Goal: Navigation & Orientation: Understand site structure

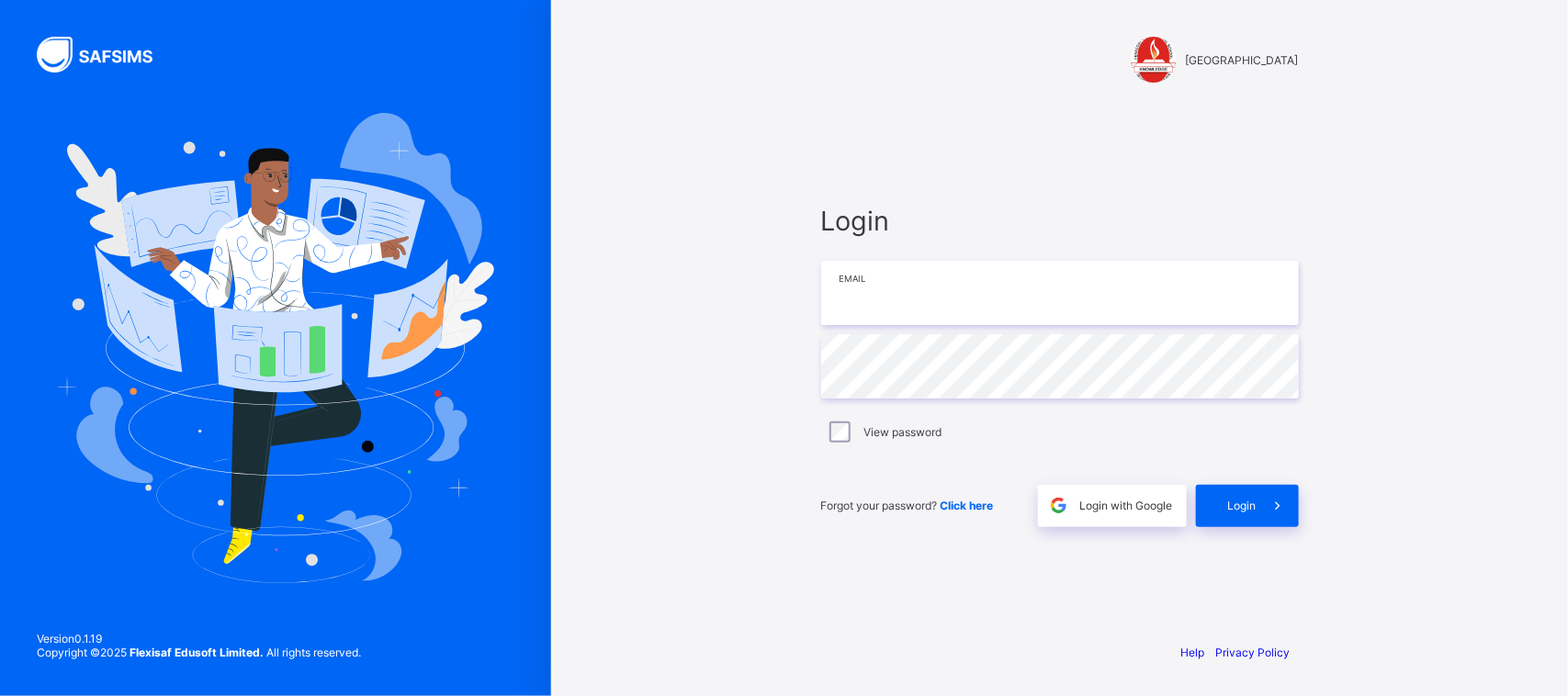
click at [947, 290] on input "email" at bounding box center [1059, 293] width 478 height 64
type input "**********"
click at [1246, 507] on span "Login" at bounding box center [1242, 505] width 29 height 13
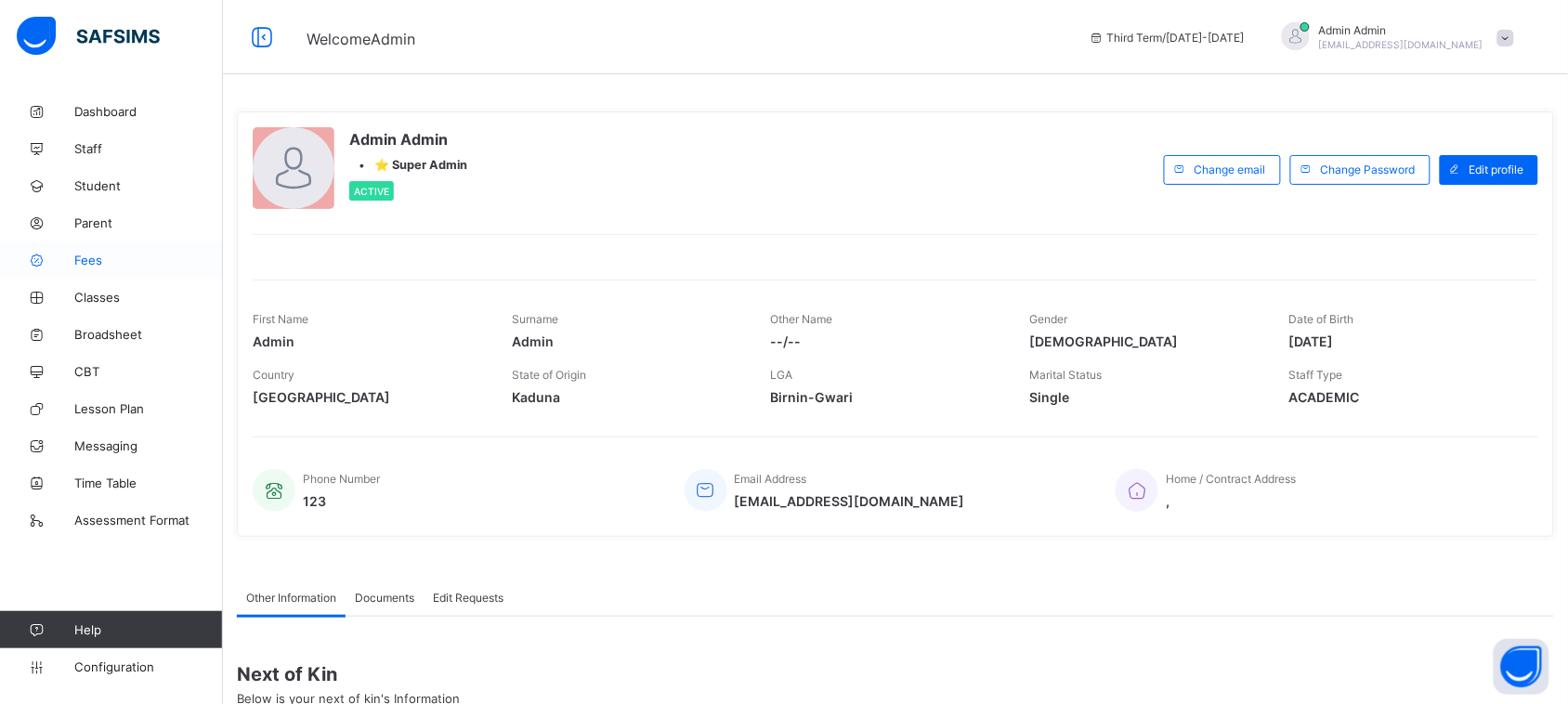
click at [74, 262] on span "Fees" at bounding box center [149, 259] width 149 height 14
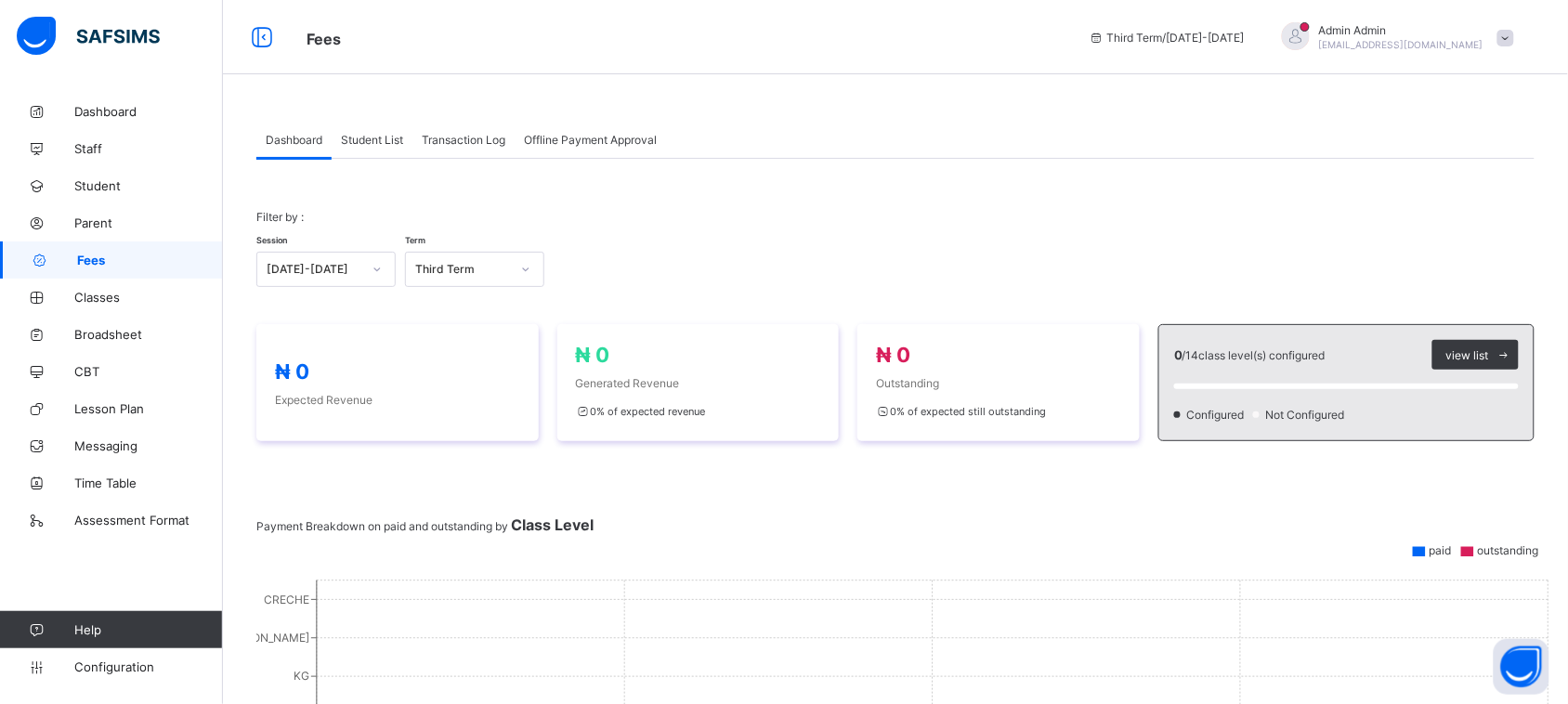
click at [573, 142] on span "Offline Payment Approval" at bounding box center [590, 140] width 133 height 14
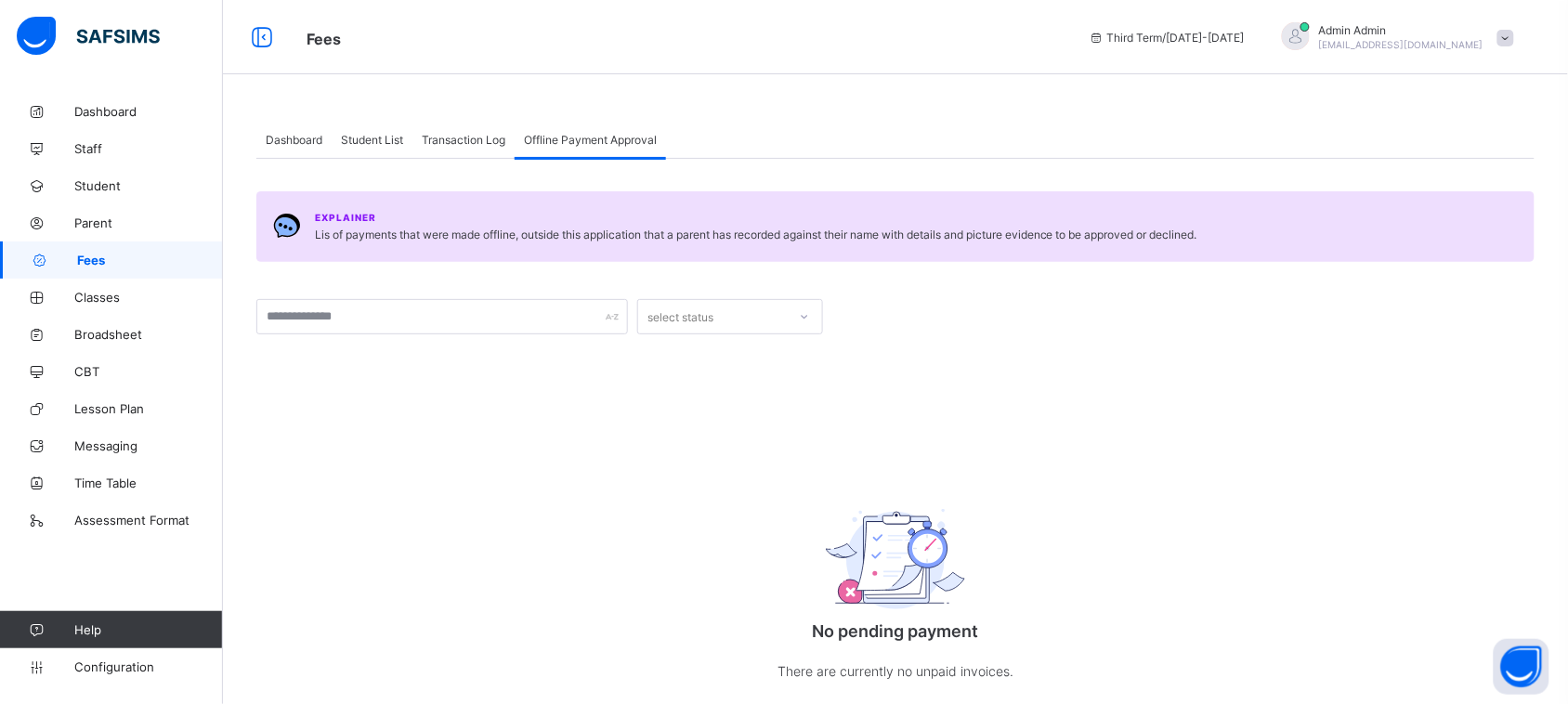
scroll to position [43, 0]
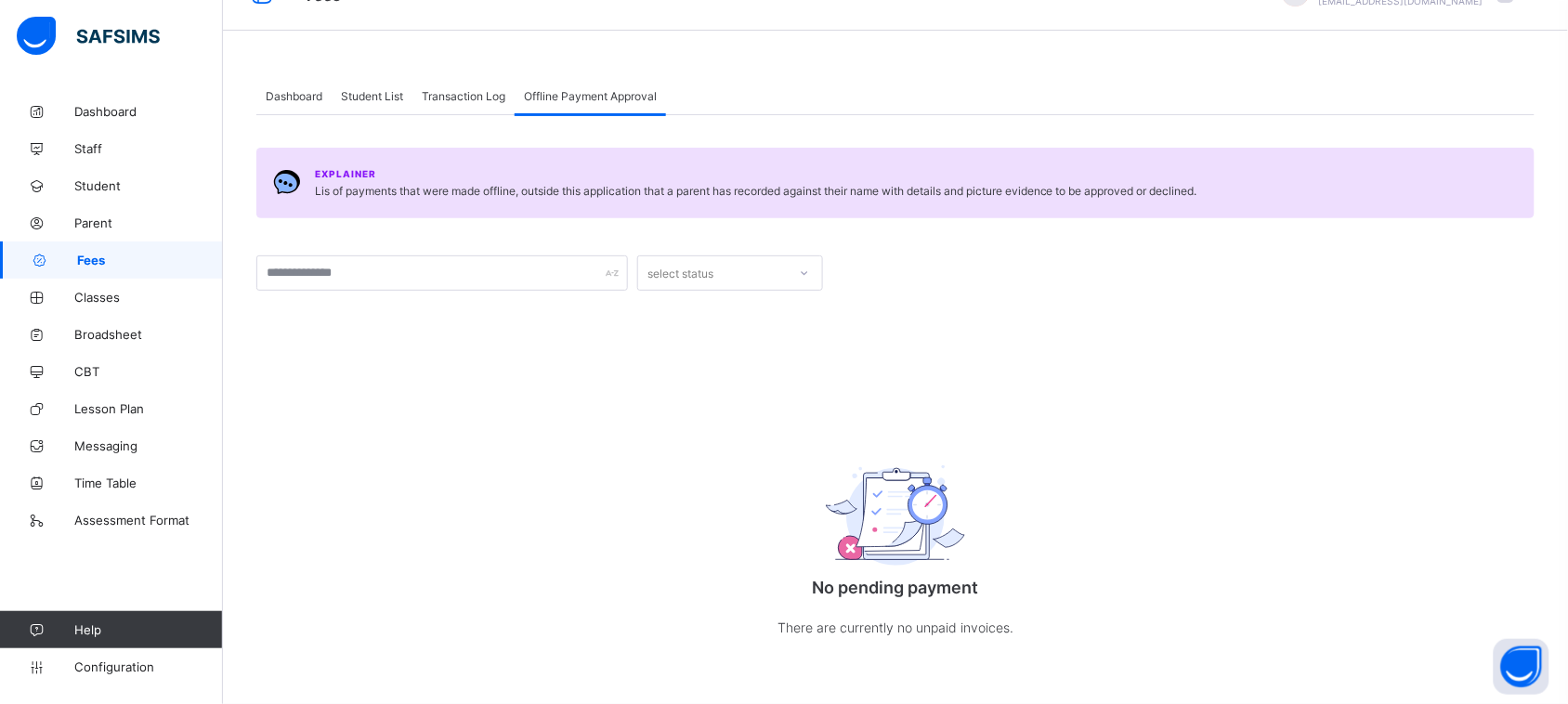
click at [465, 99] on span "Transaction Log" at bounding box center [463, 95] width 84 height 14
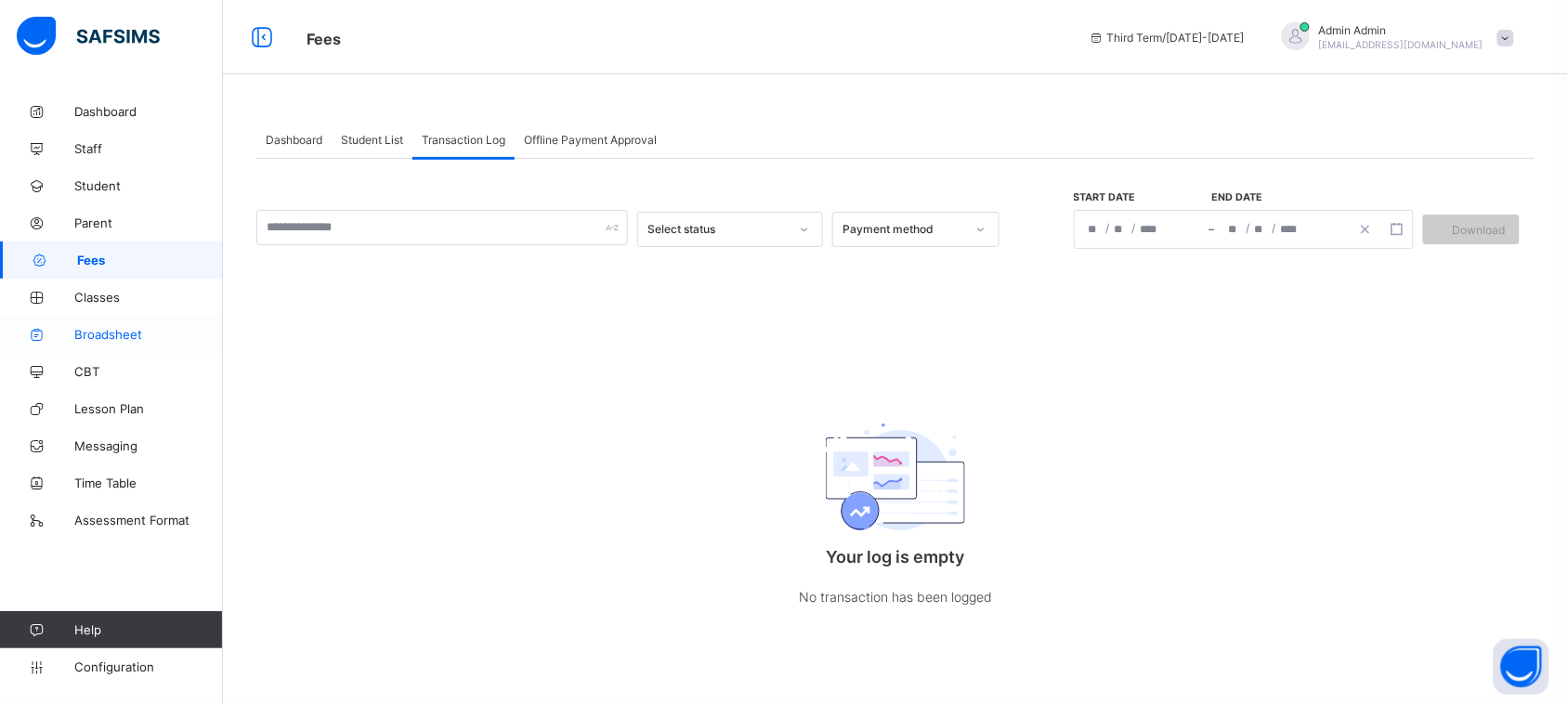
scroll to position [0, 0]
click at [81, 292] on span "Classes" at bounding box center [149, 297] width 149 height 14
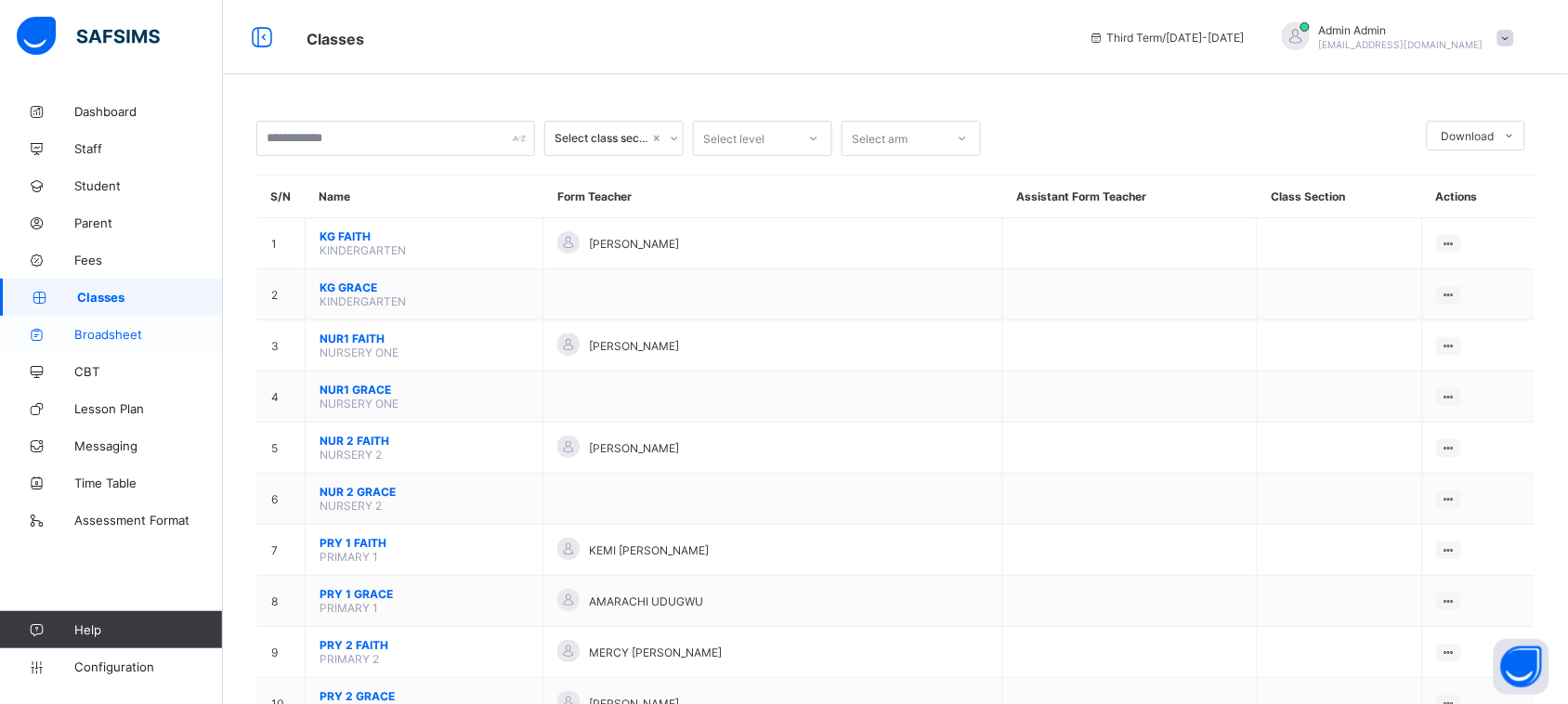
click at [95, 339] on span "Broadsheet" at bounding box center [149, 334] width 149 height 14
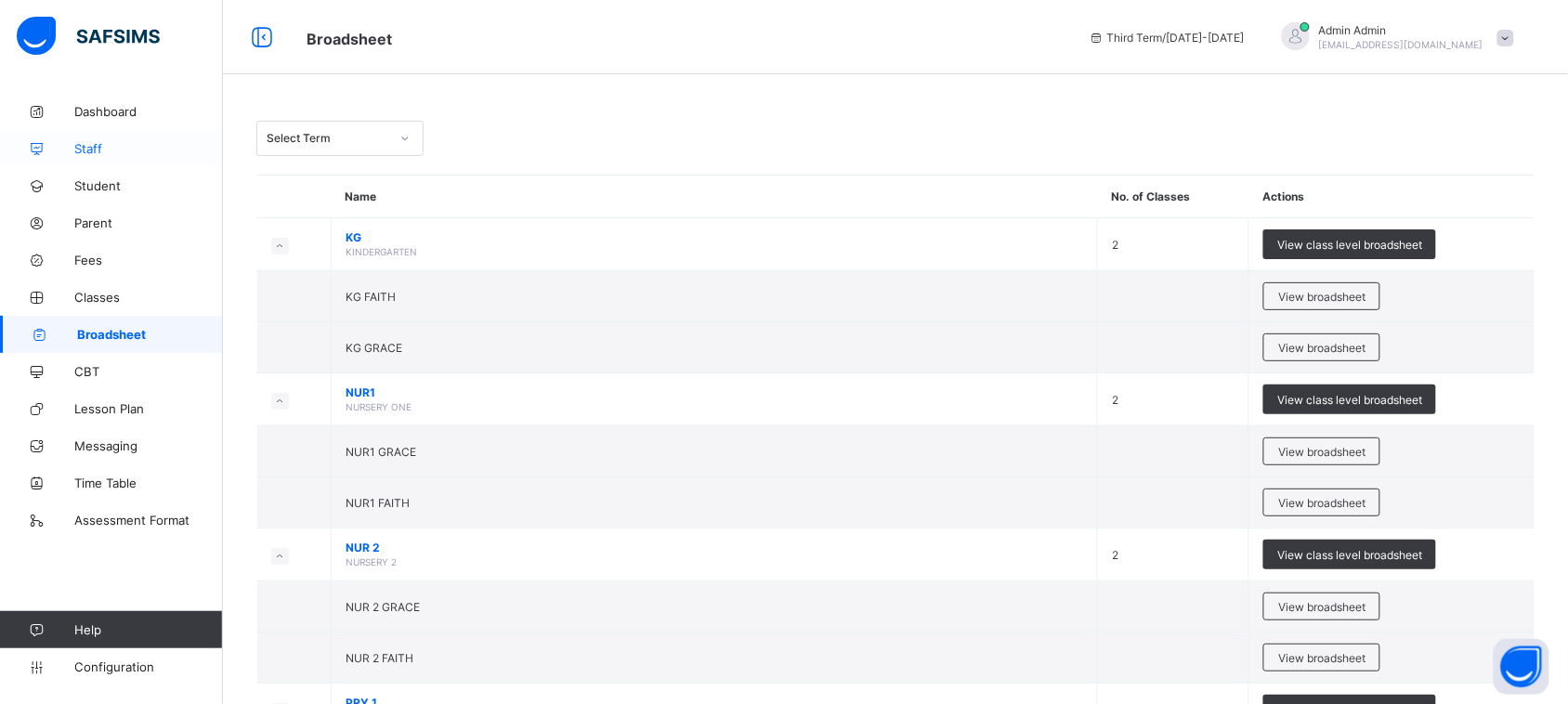
click at [98, 156] on link "Staff" at bounding box center [111, 149] width 223 height 38
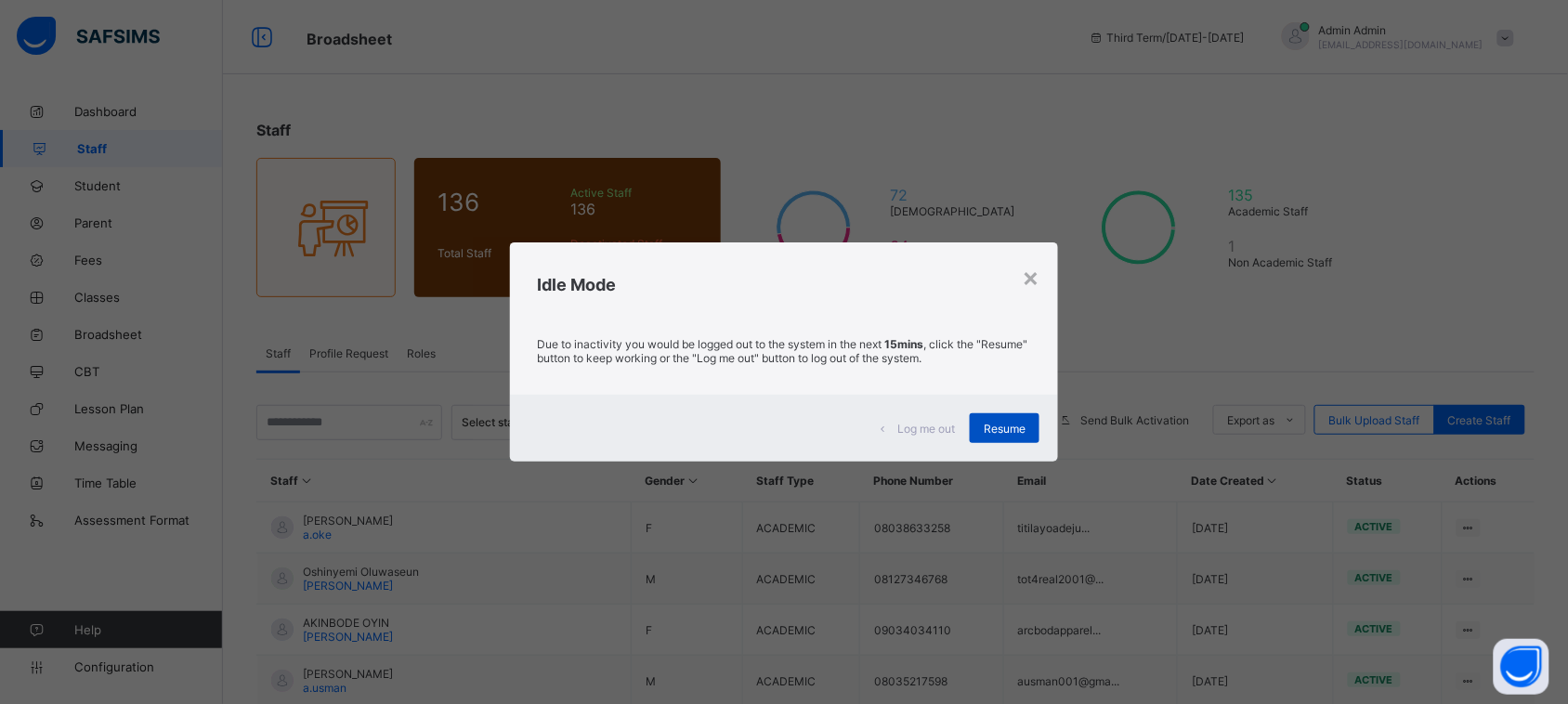
click at [1008, 428] on span "Resume" at bounding box center [1004, 428] width 41 height 14
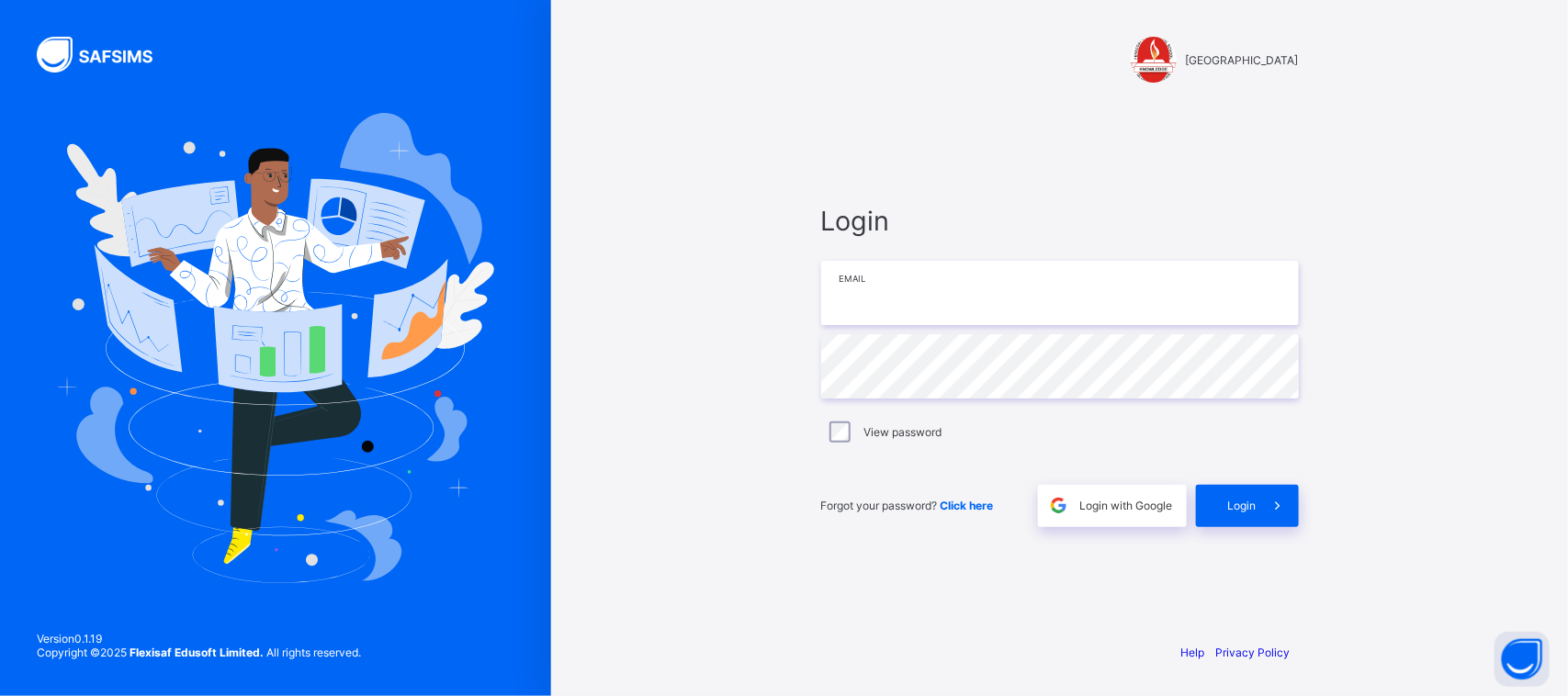
click at [889, 288] on input "email" at bounding box center [1059, 293] width 478 height 64
type input "**********"
click at [1274, 508] on icon at bounding box center [1277, 505] width 19 height 17
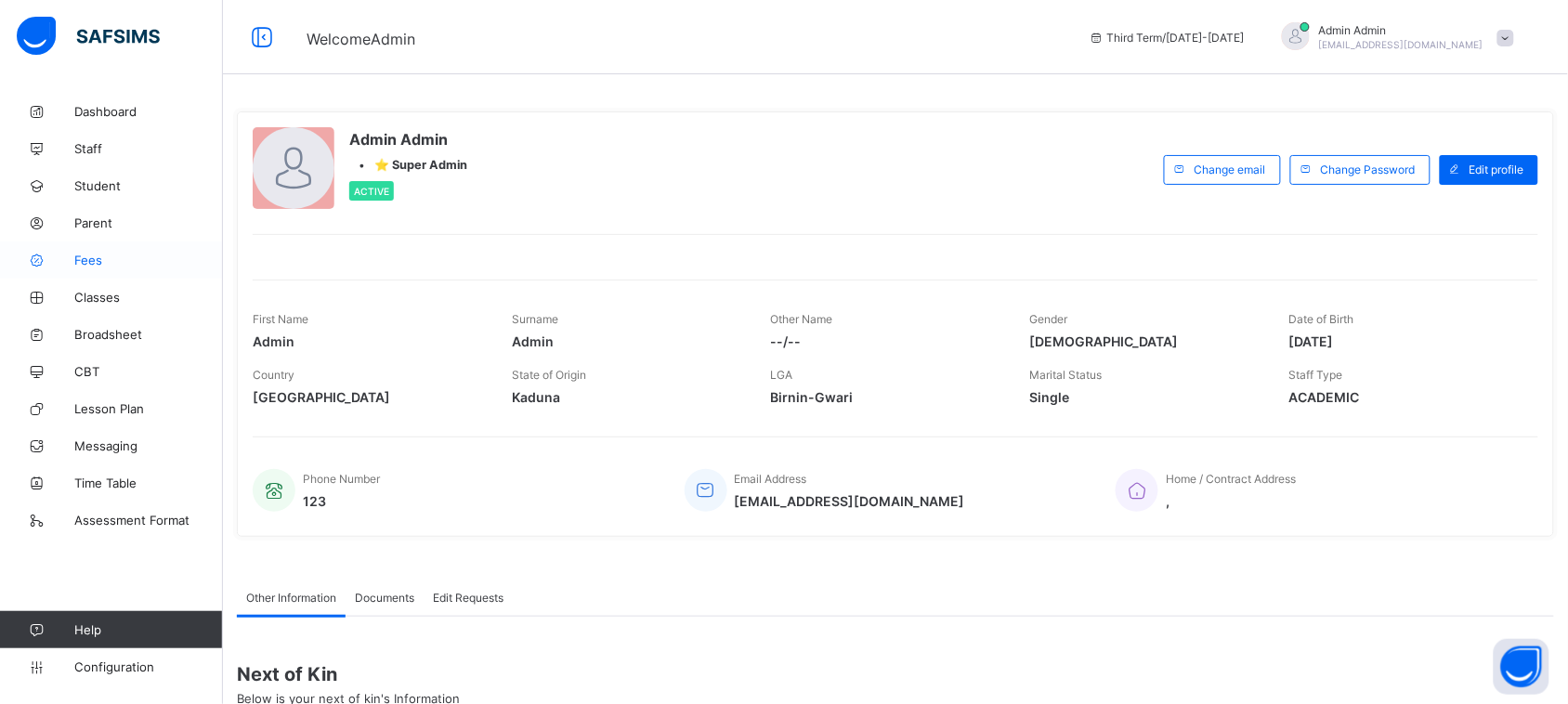
click at [149, 257] on span "Fees" at bounding box center [149, 259] width 149 height 14
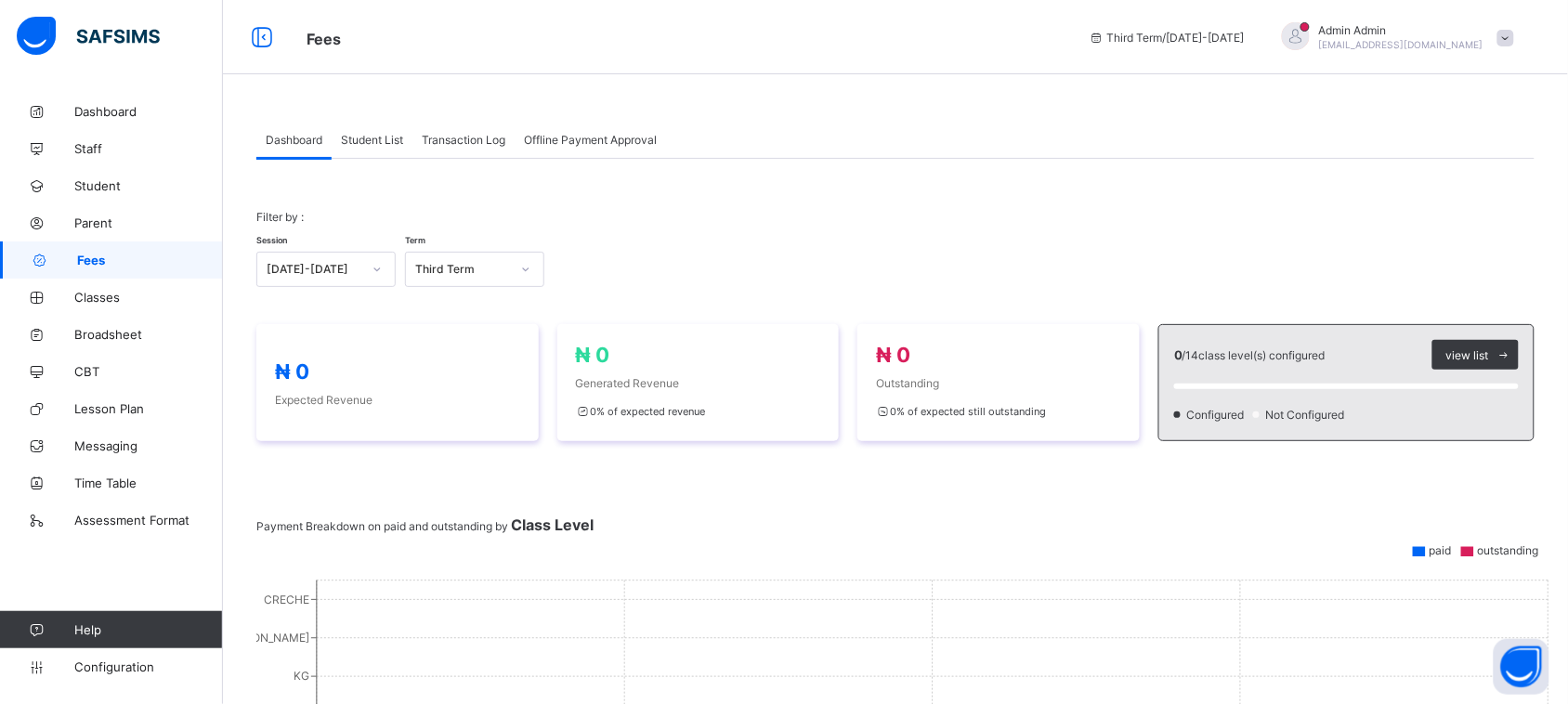
click at [387, 146] on div "Student List" at bounding box center [372, 139] width 81 height 38
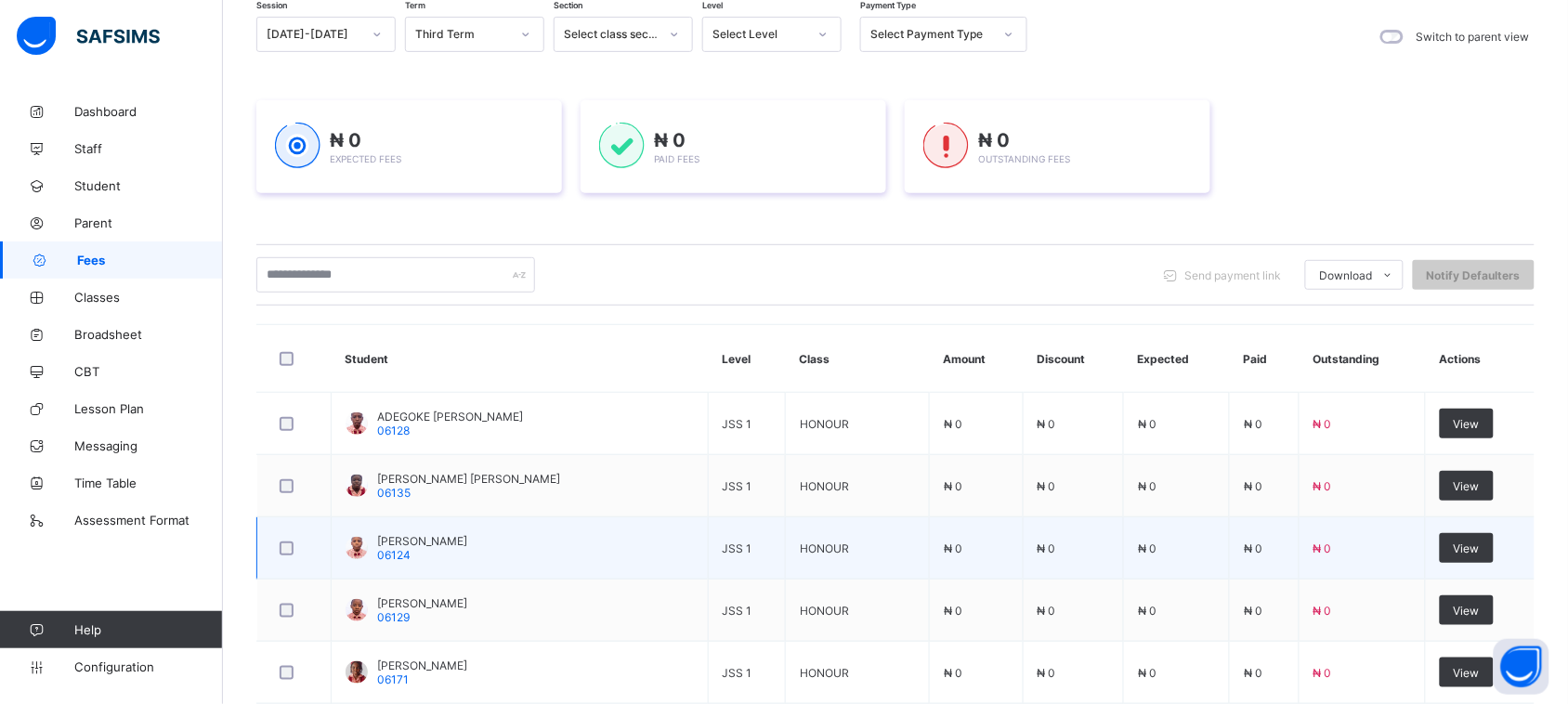
scroll to position [216, 0]
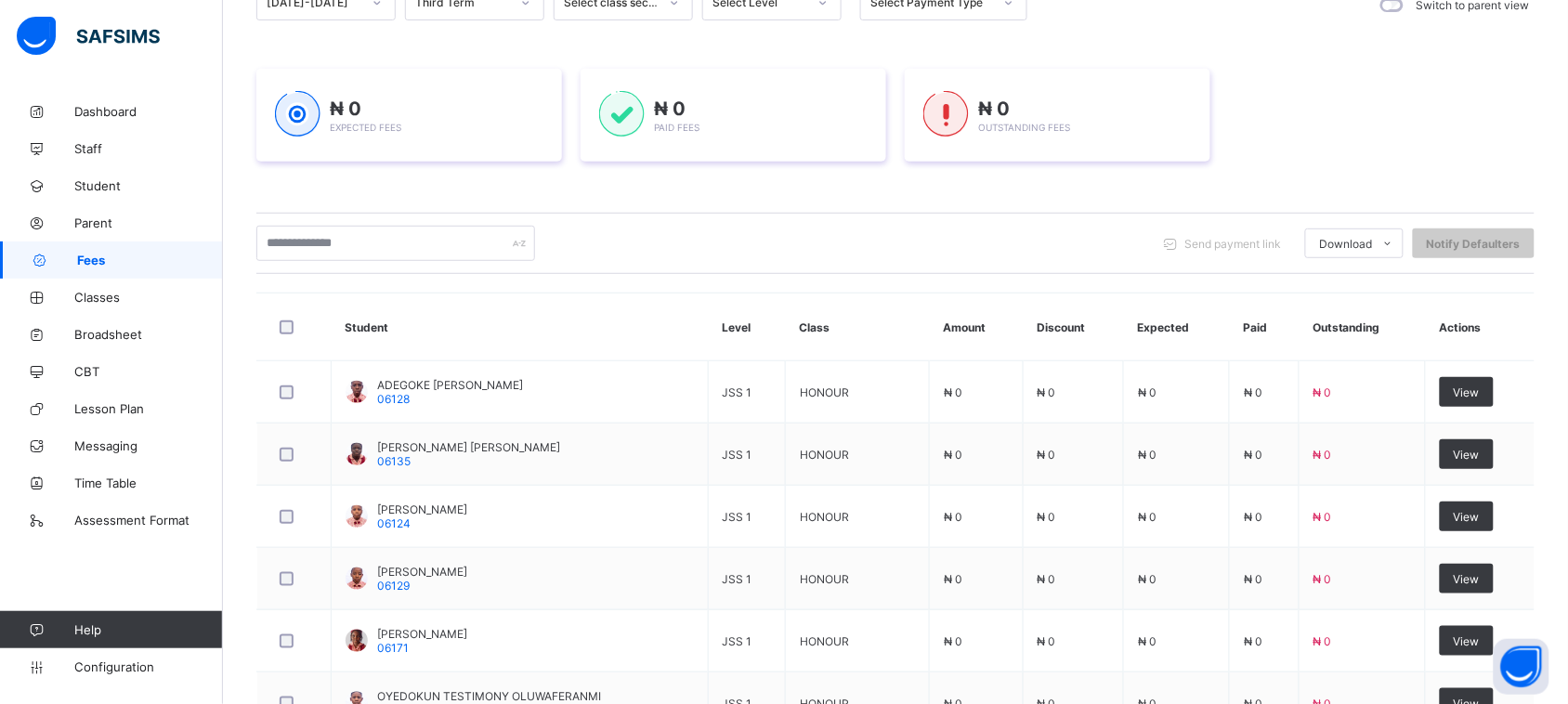
click at [446, 322] on th "Student" at bounding box center [520, 327] width 377 height 68
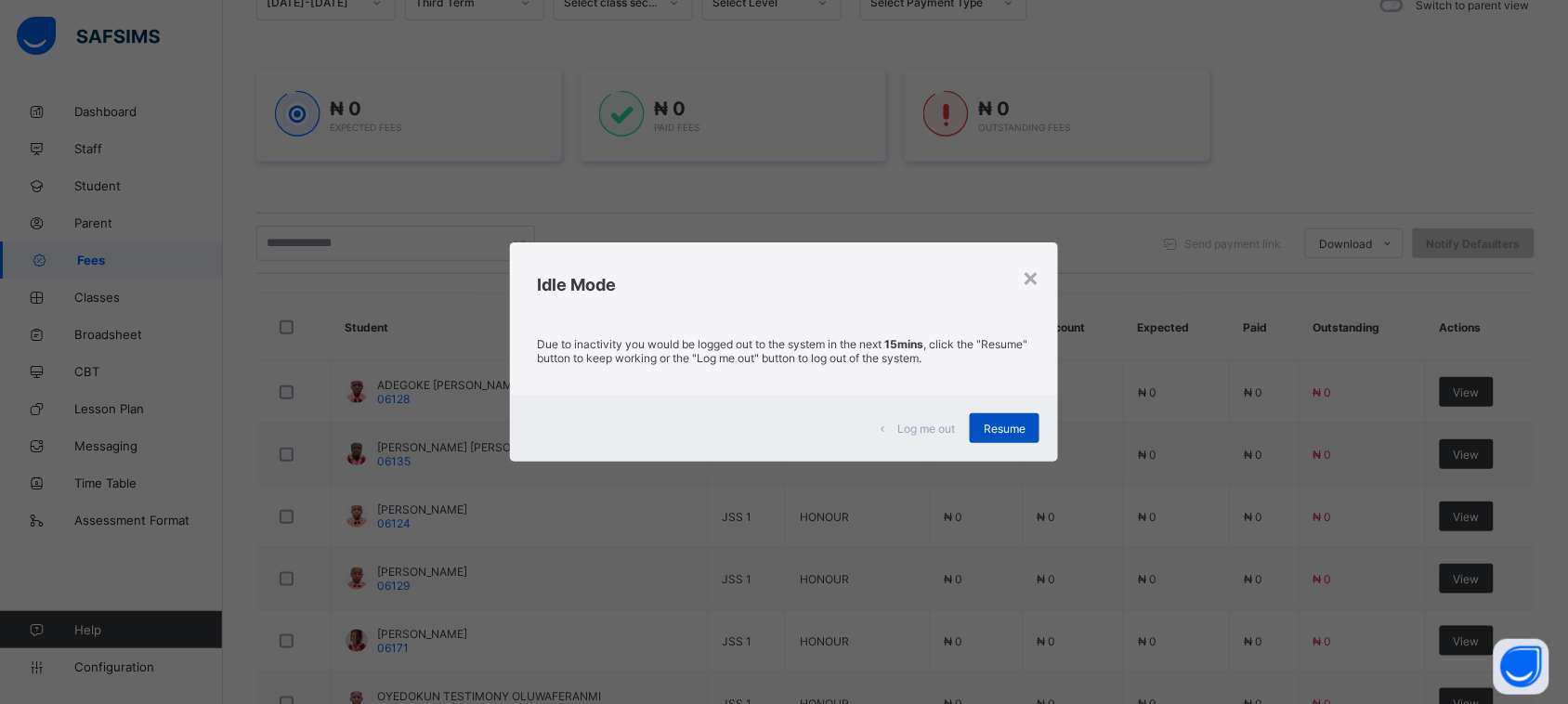
click at [997, 429] on span "Resume" at bounding box center [1004, 428] width 41 height 14
